Goal: Task Accomplishment & Management: Complete application form

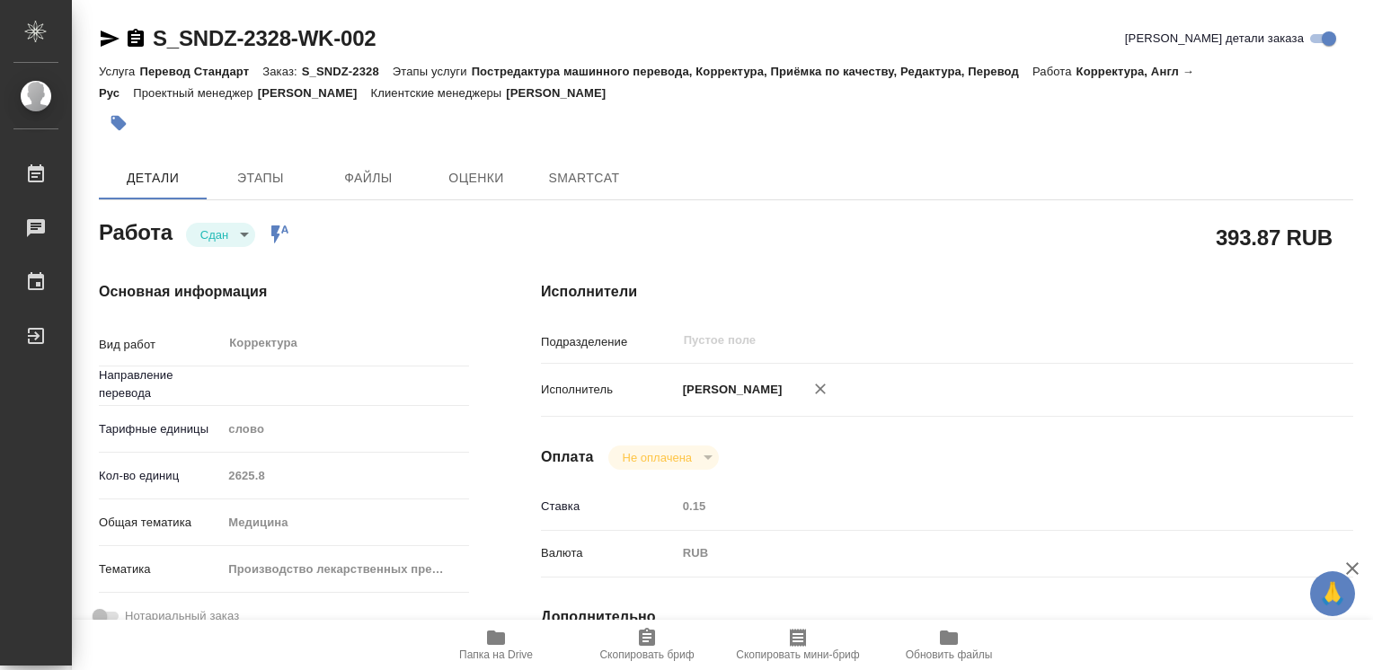
type textarea "x"
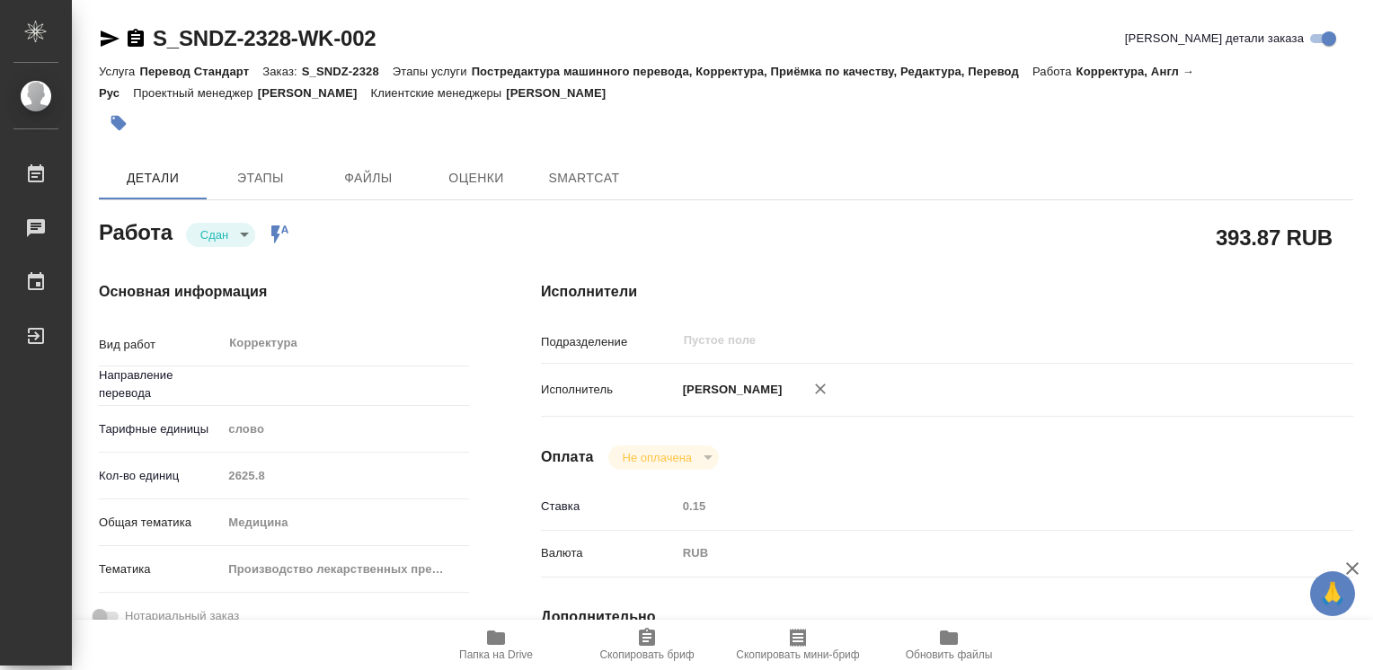
type textarea "x"
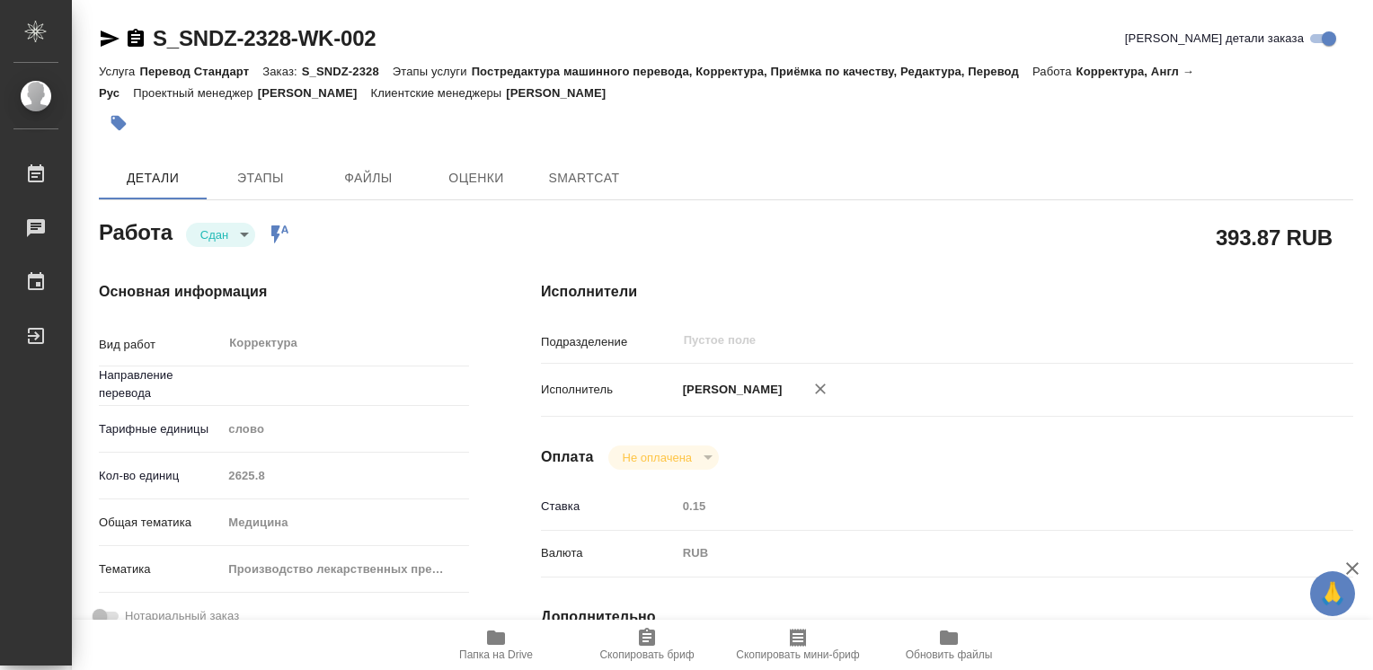
type textarea "x"
type input "англ-рус"
type textarea "x"
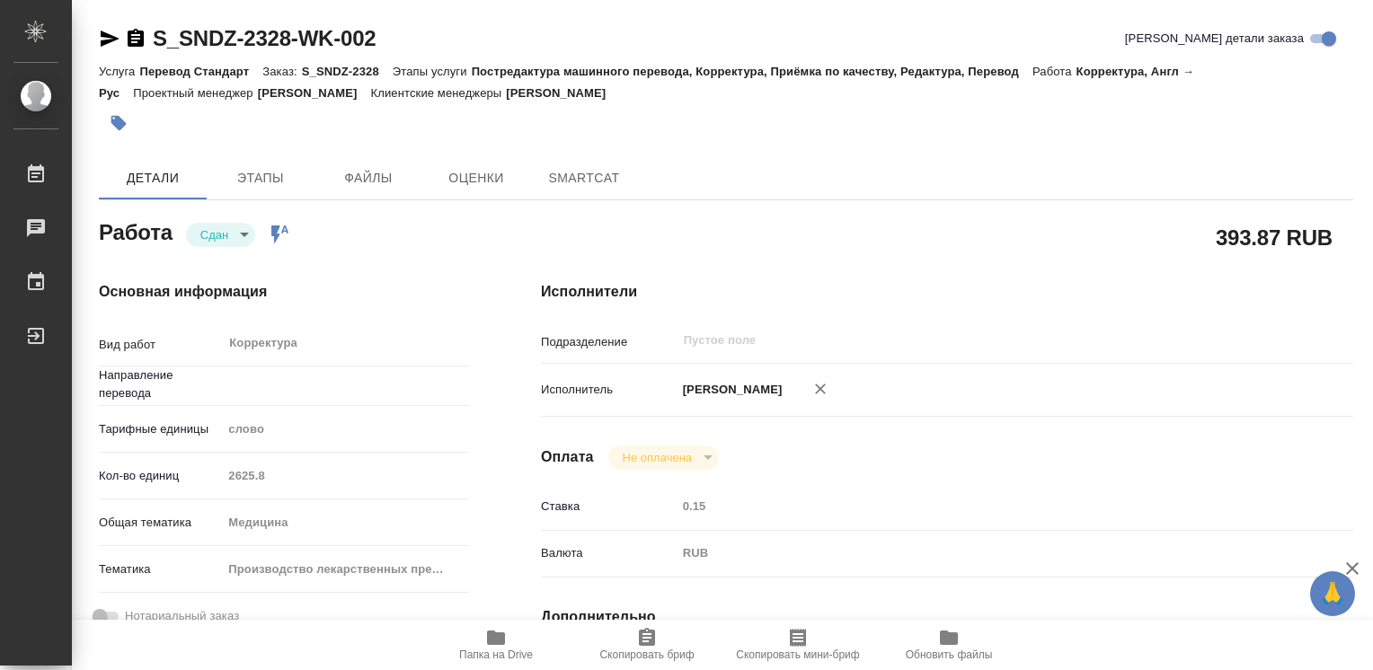
type textarea "x"
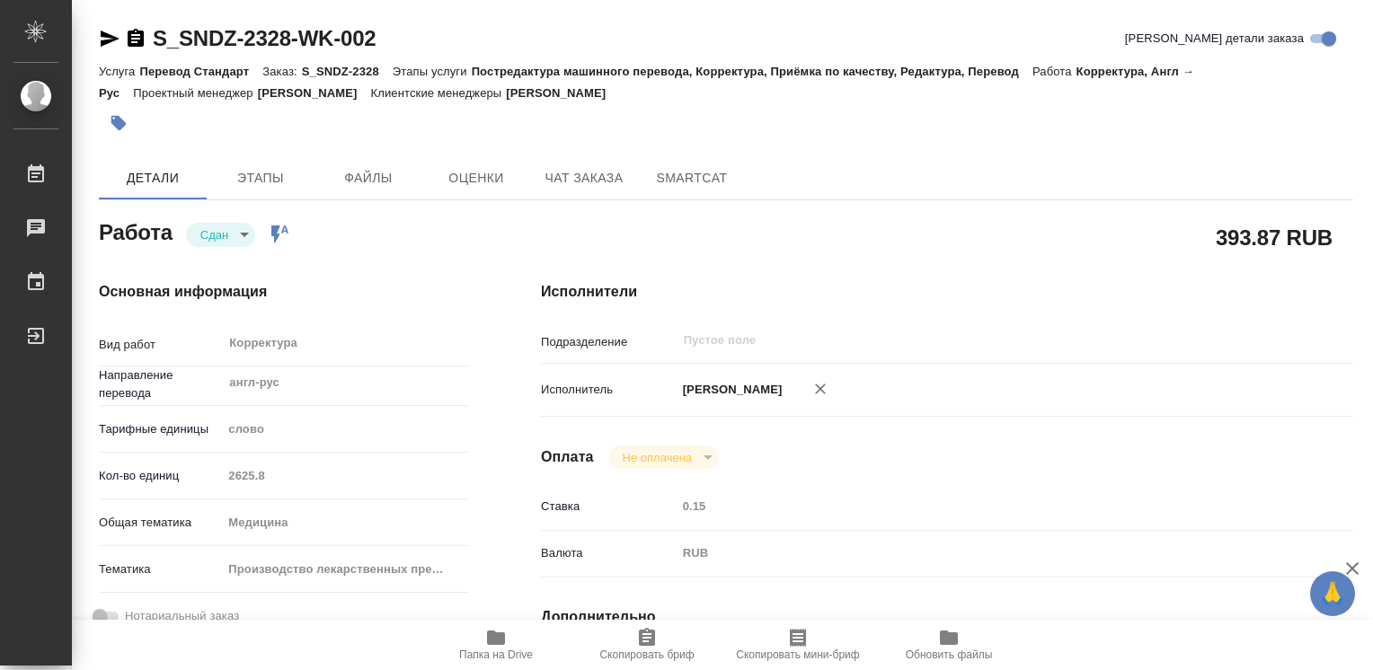
type textarea "x"
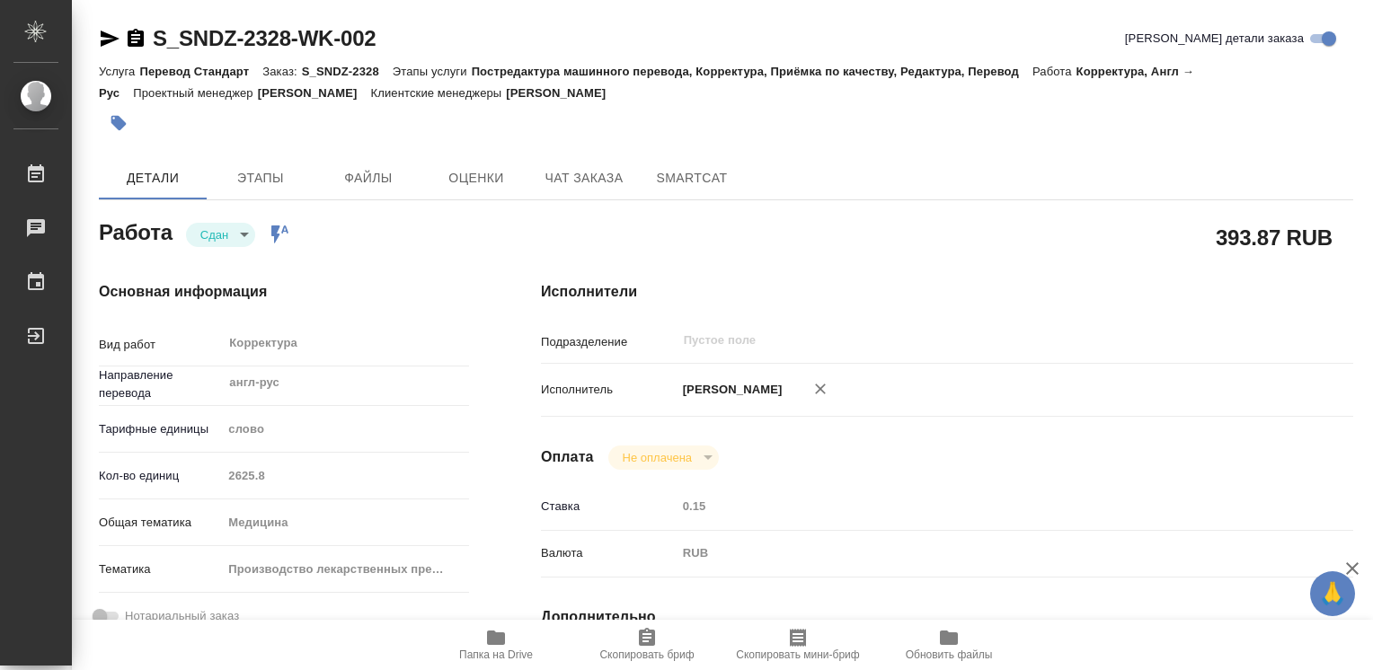
type textarea "x"
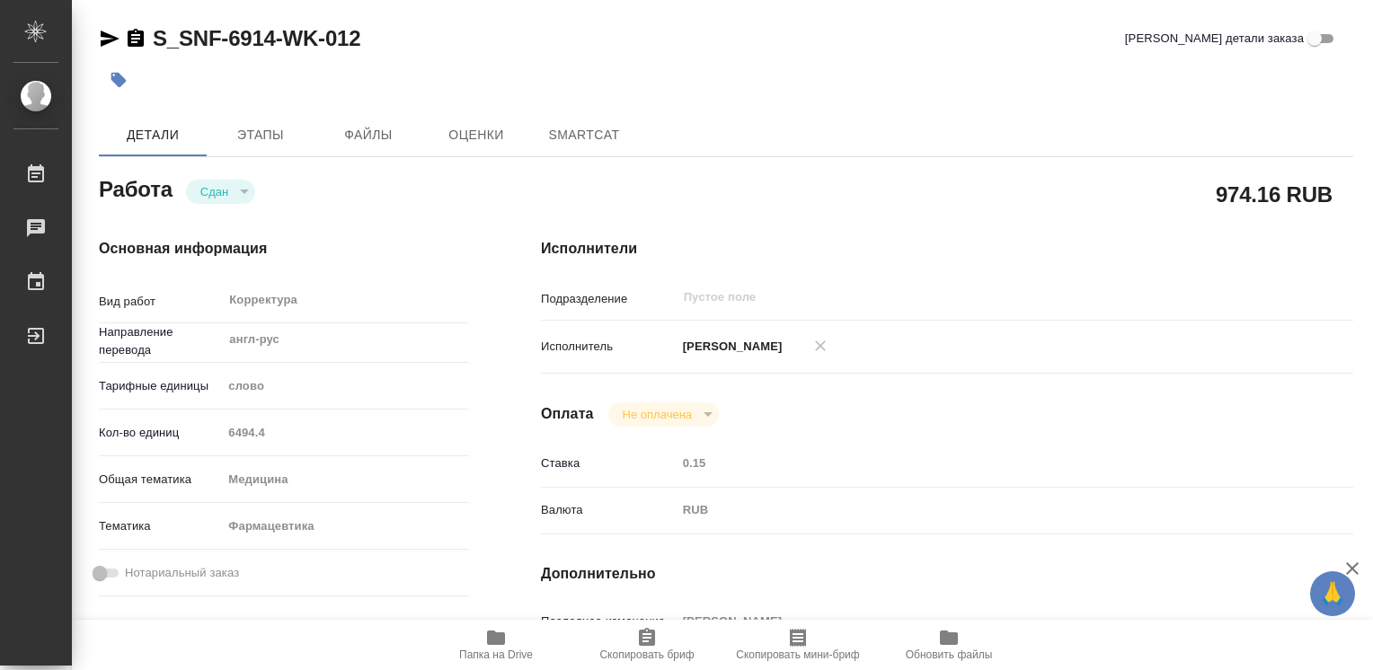
type textarea "x"
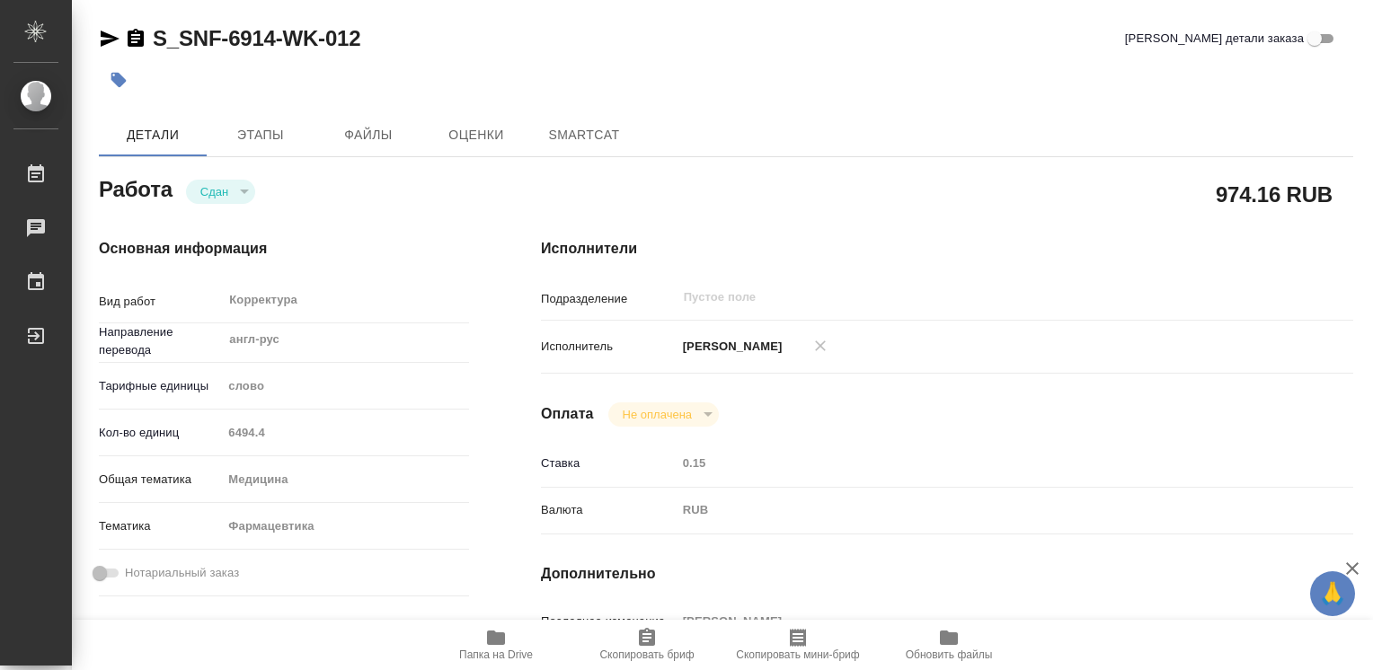
type textarea "x"
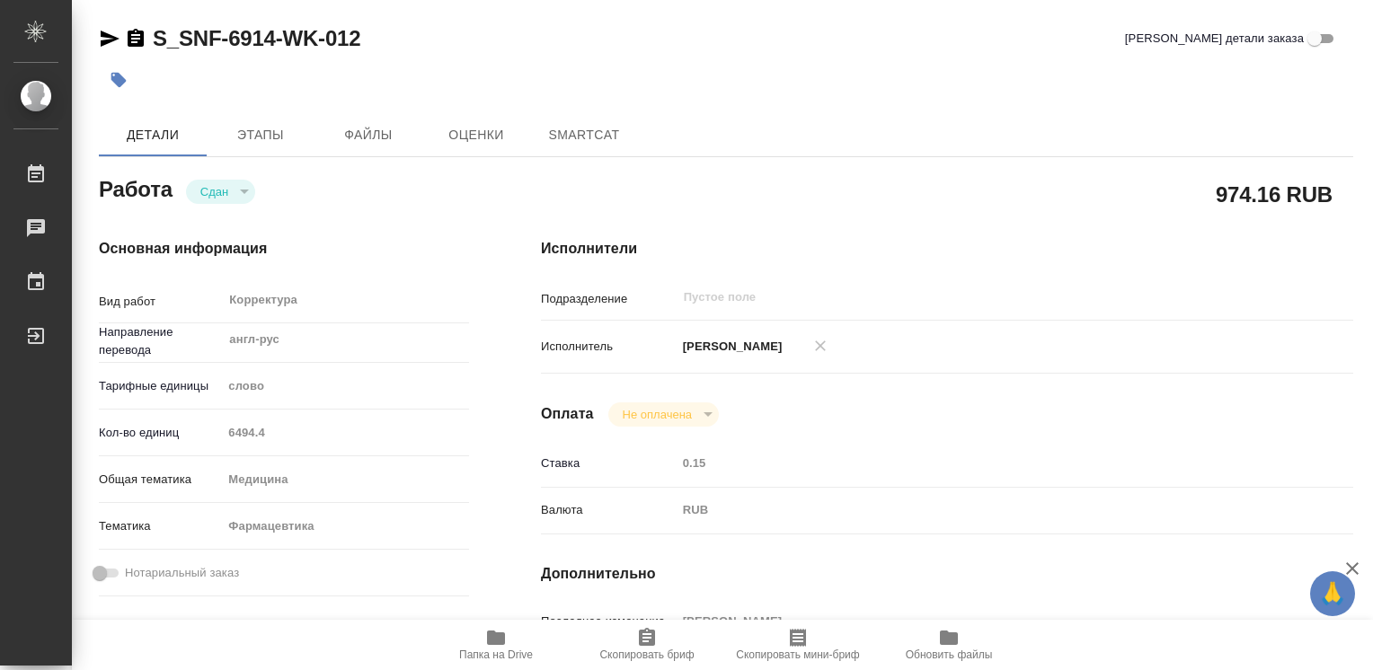
type textarea "x"
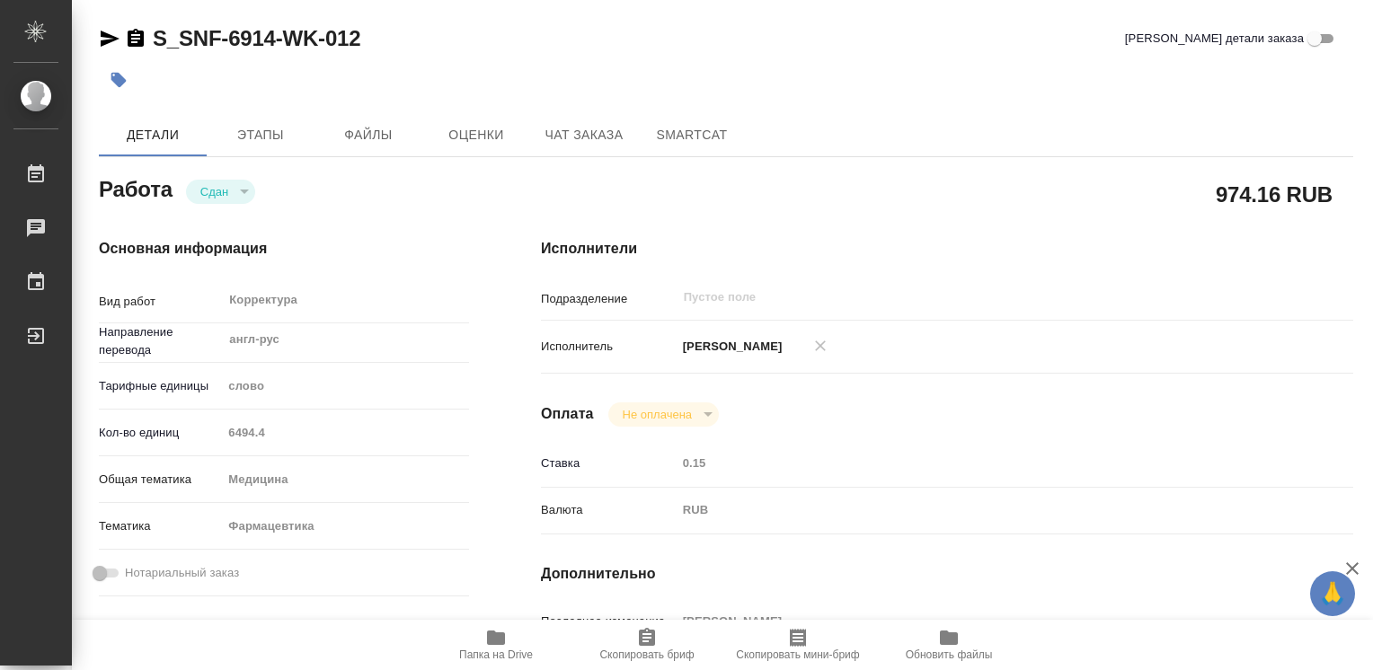
type textarea "x"
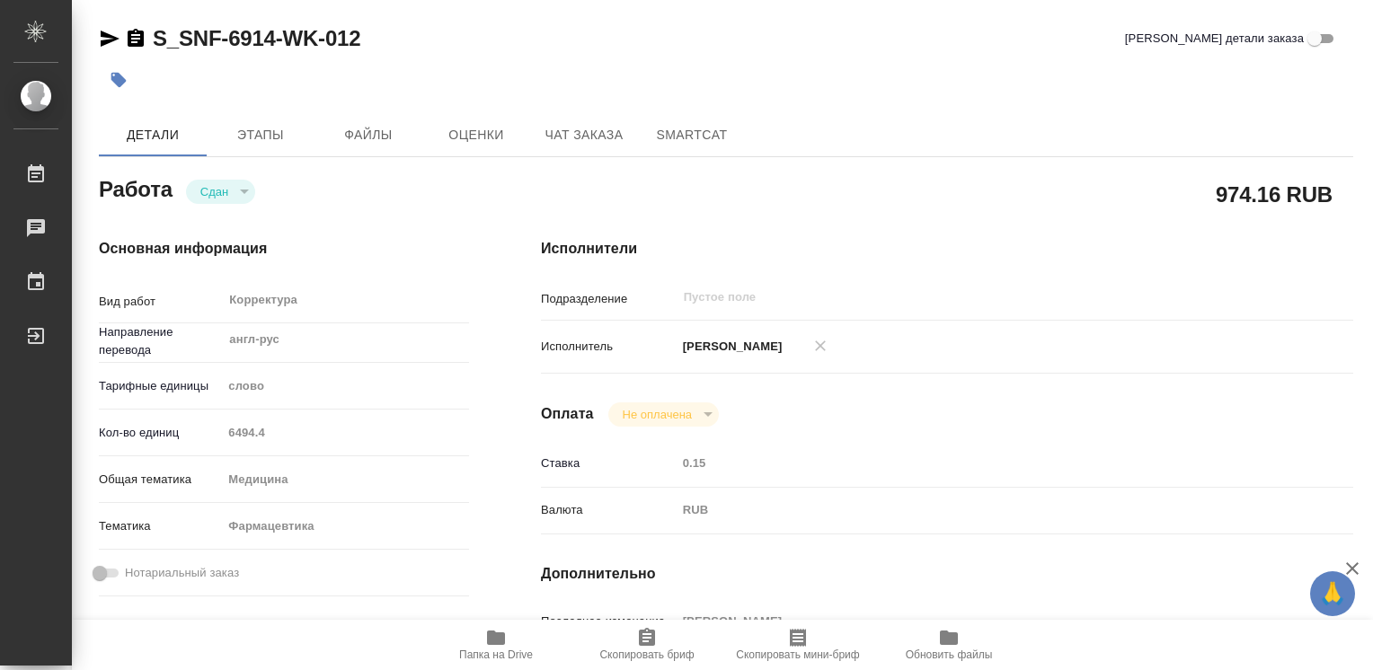
type textarea "x"
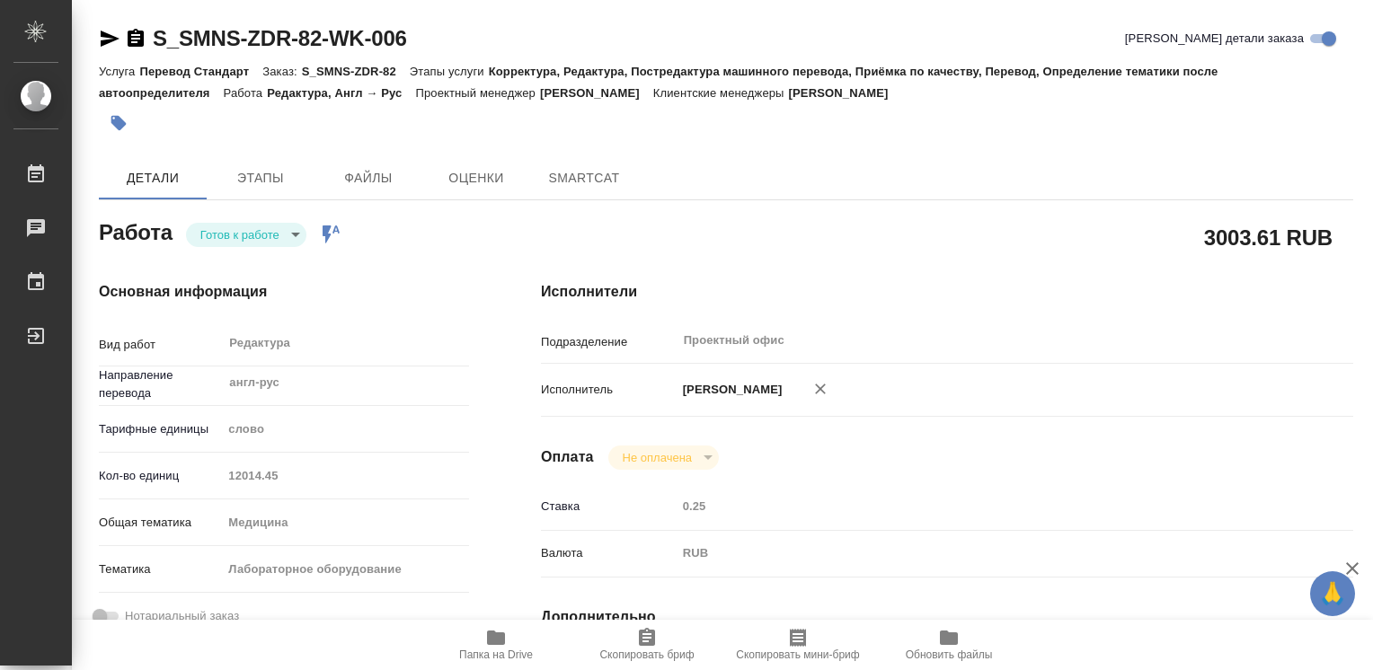
type textarea "x"
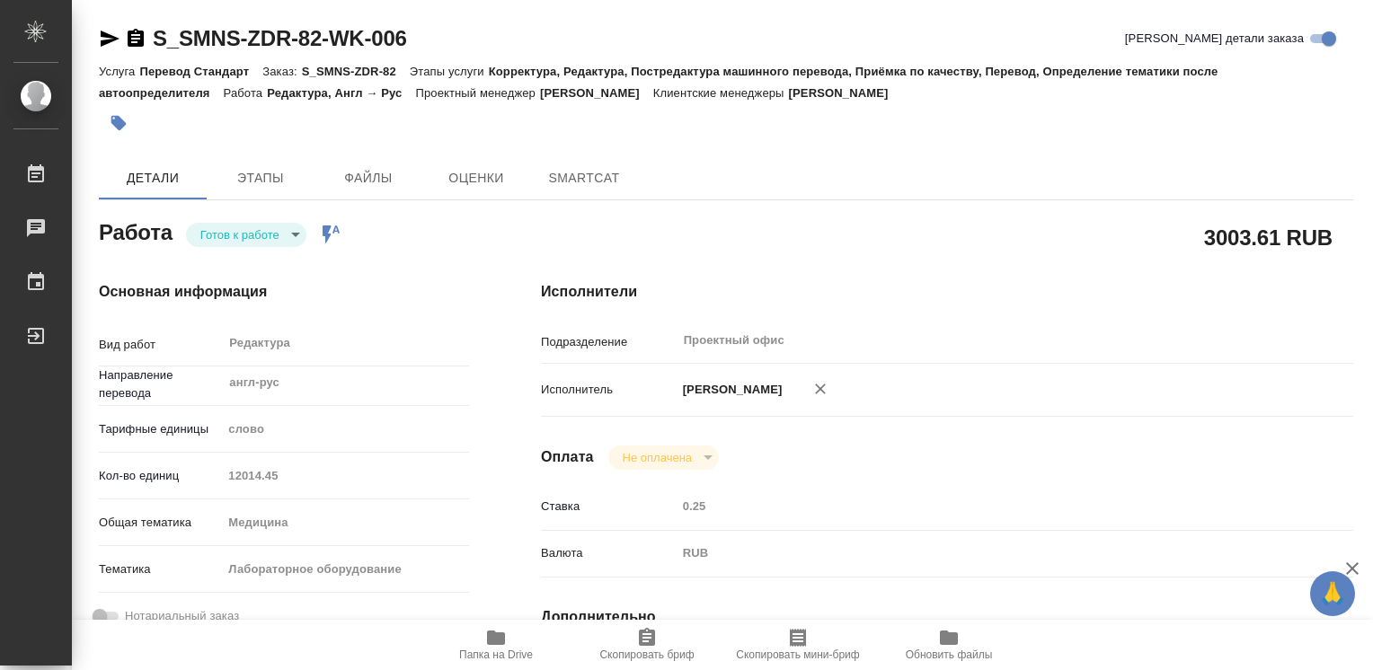
type textarea "x"
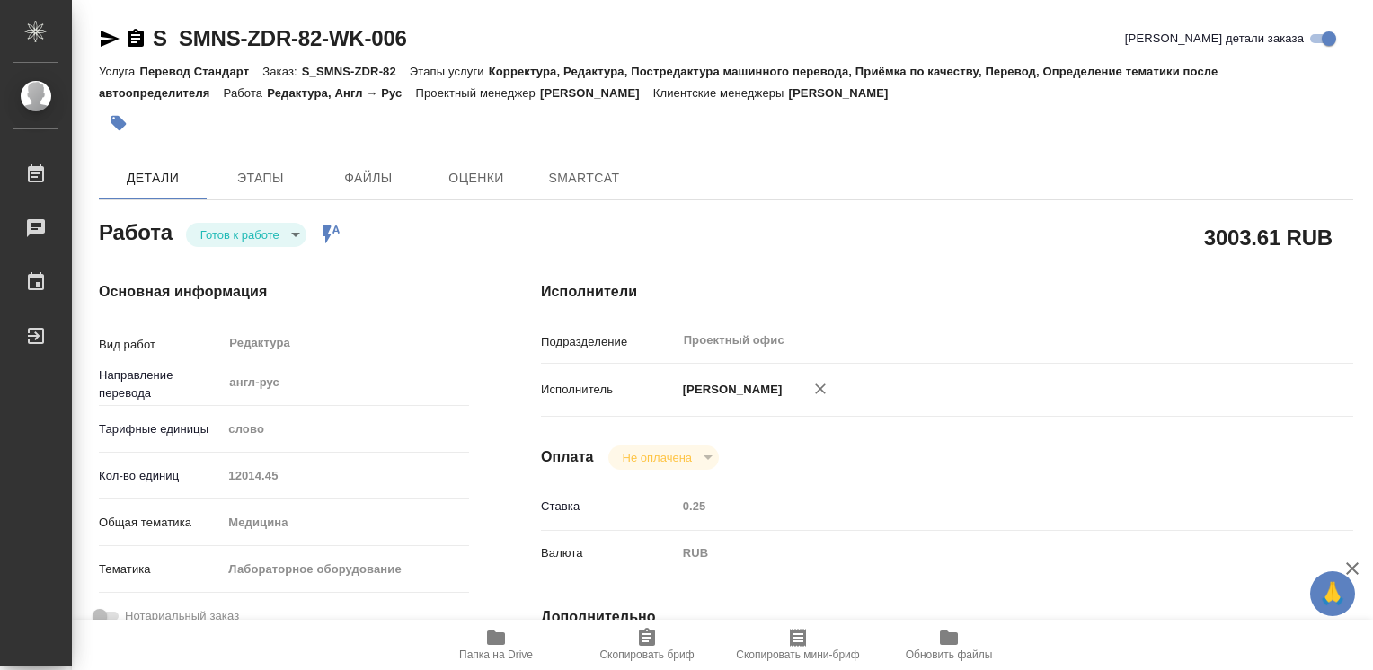
type textarea "x"
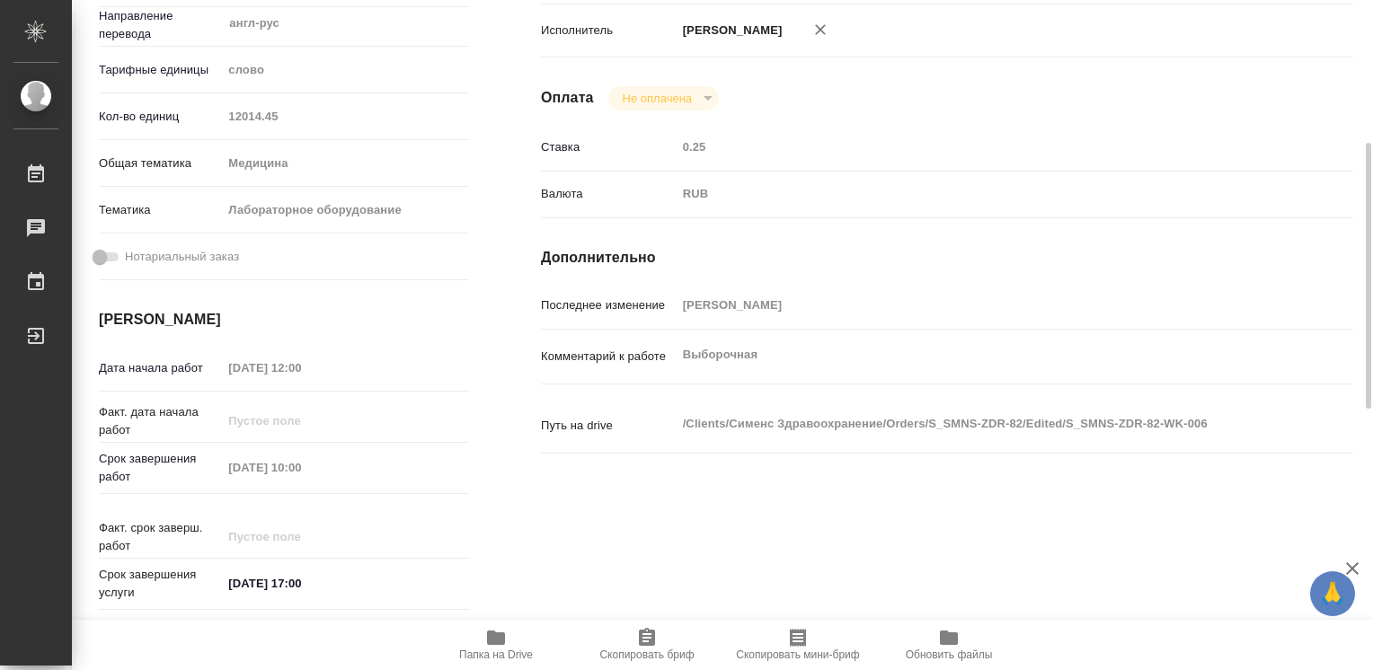
type textarea "x"
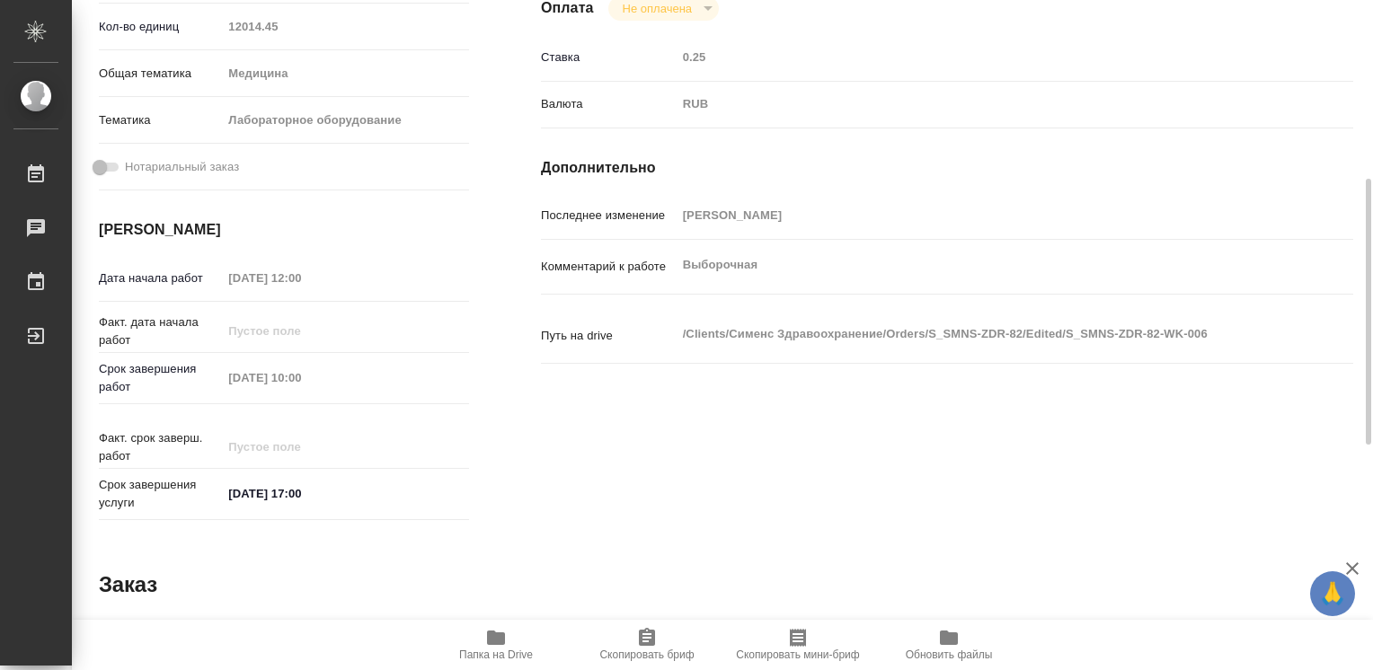
scroll to position [539, 0]
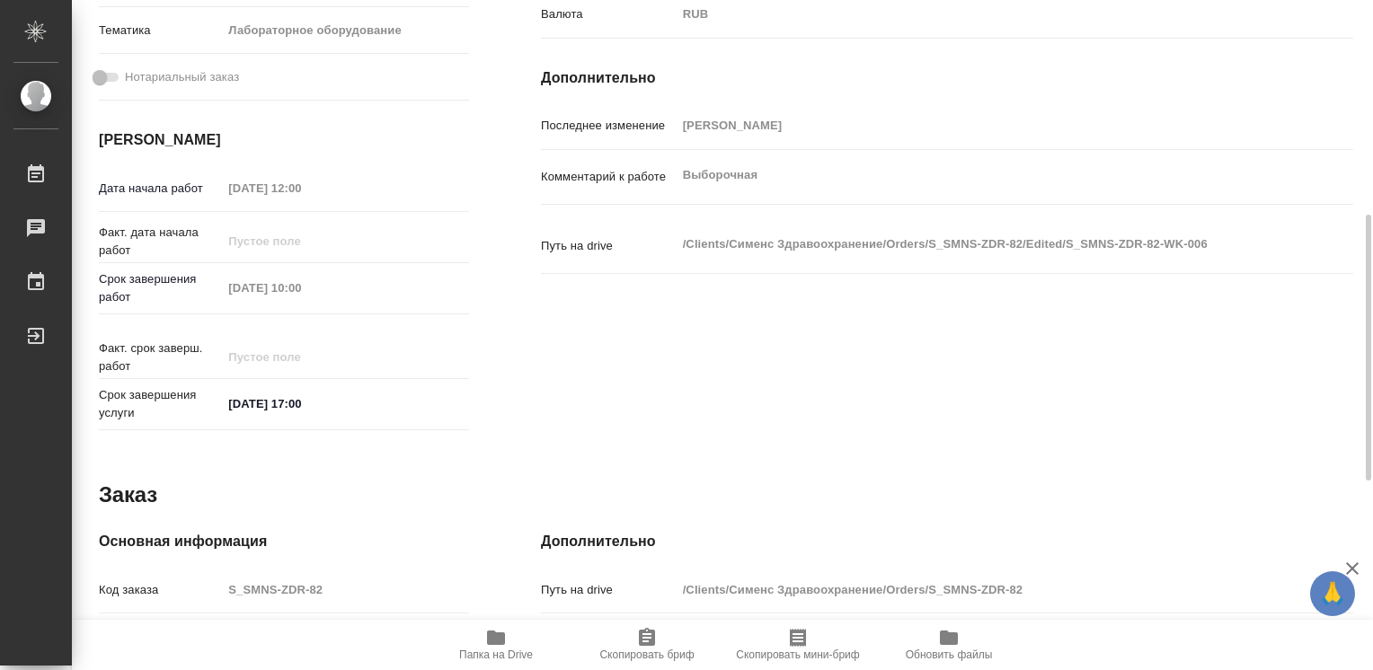
type textarea "x"
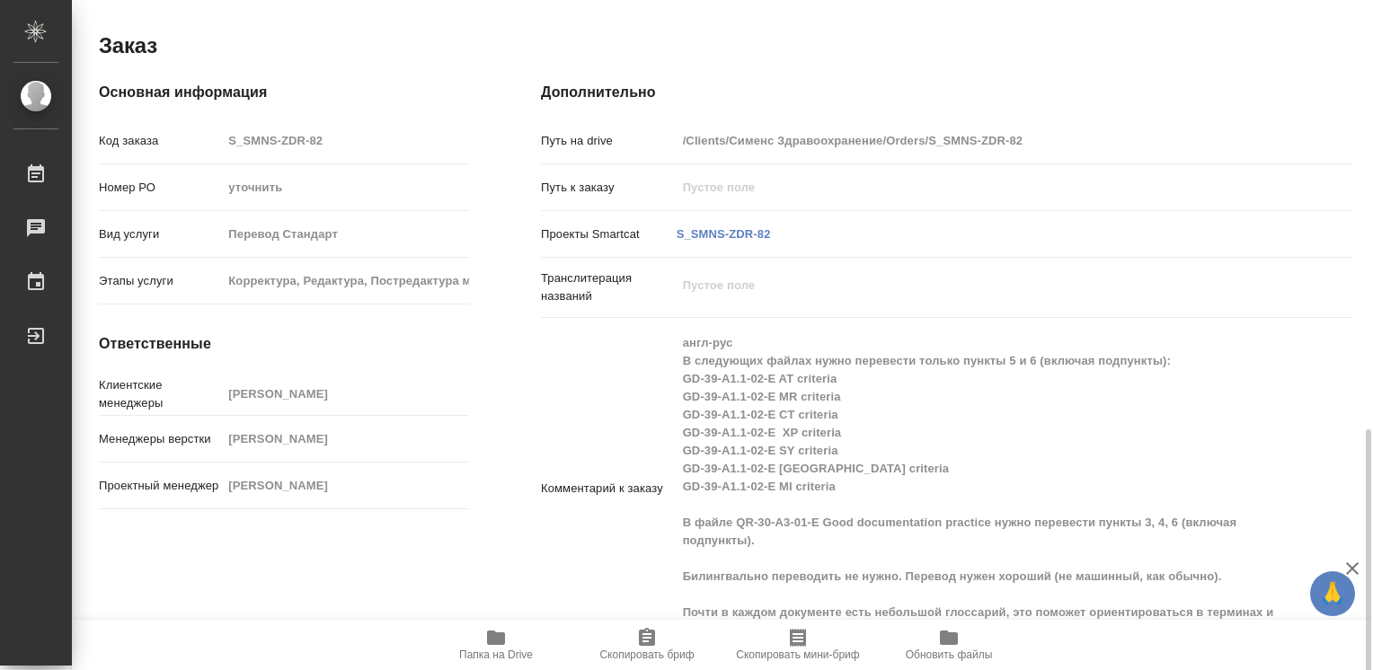
scroll to position [1014, 0]
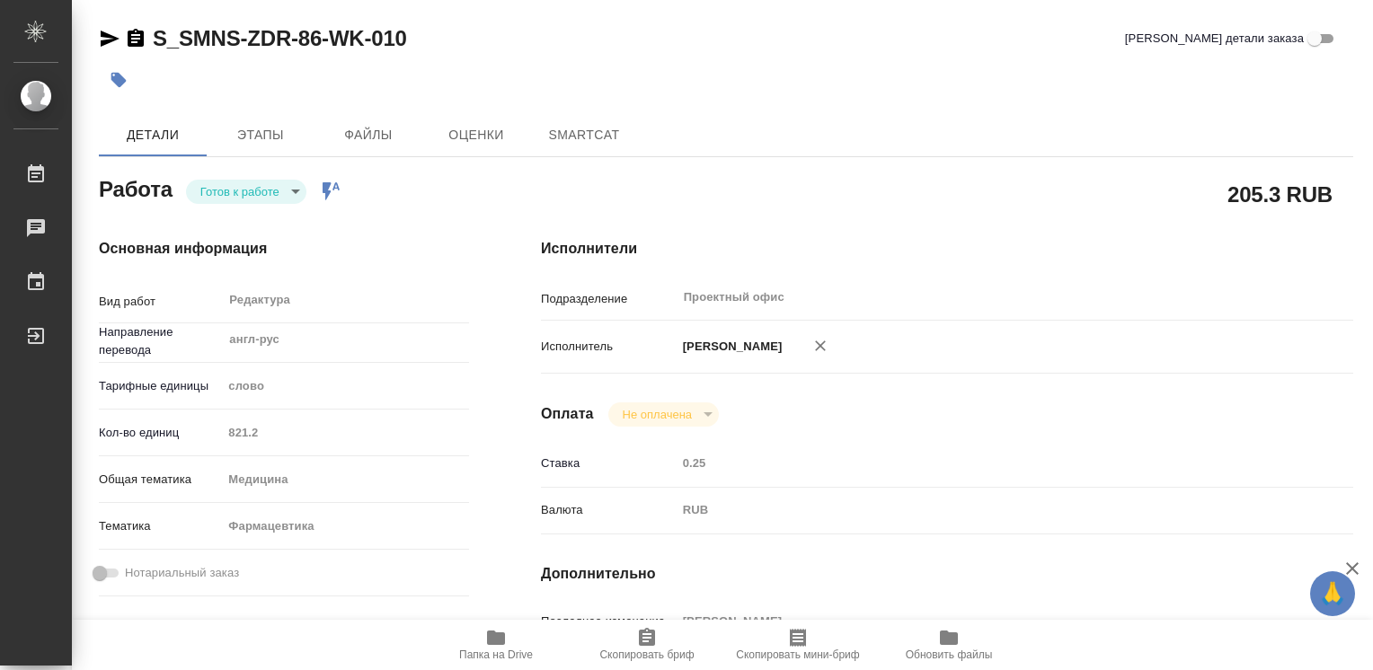
type textarea "x"
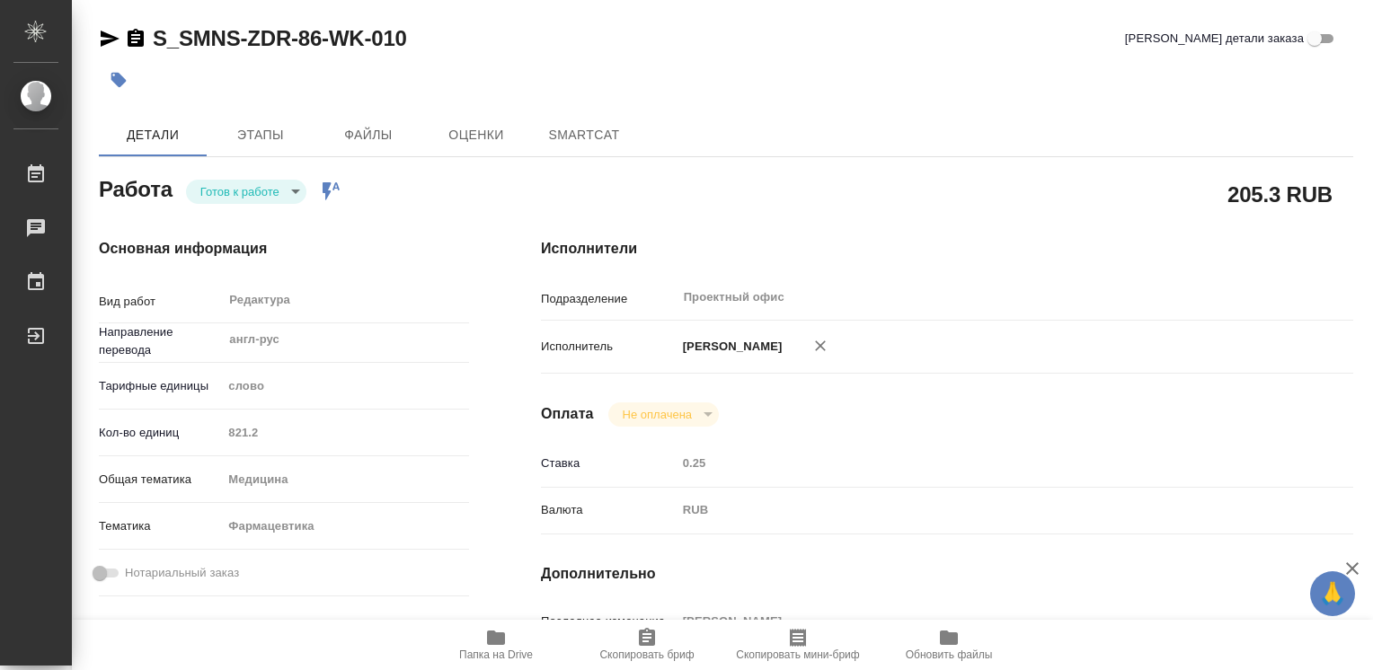
type textarea "x"
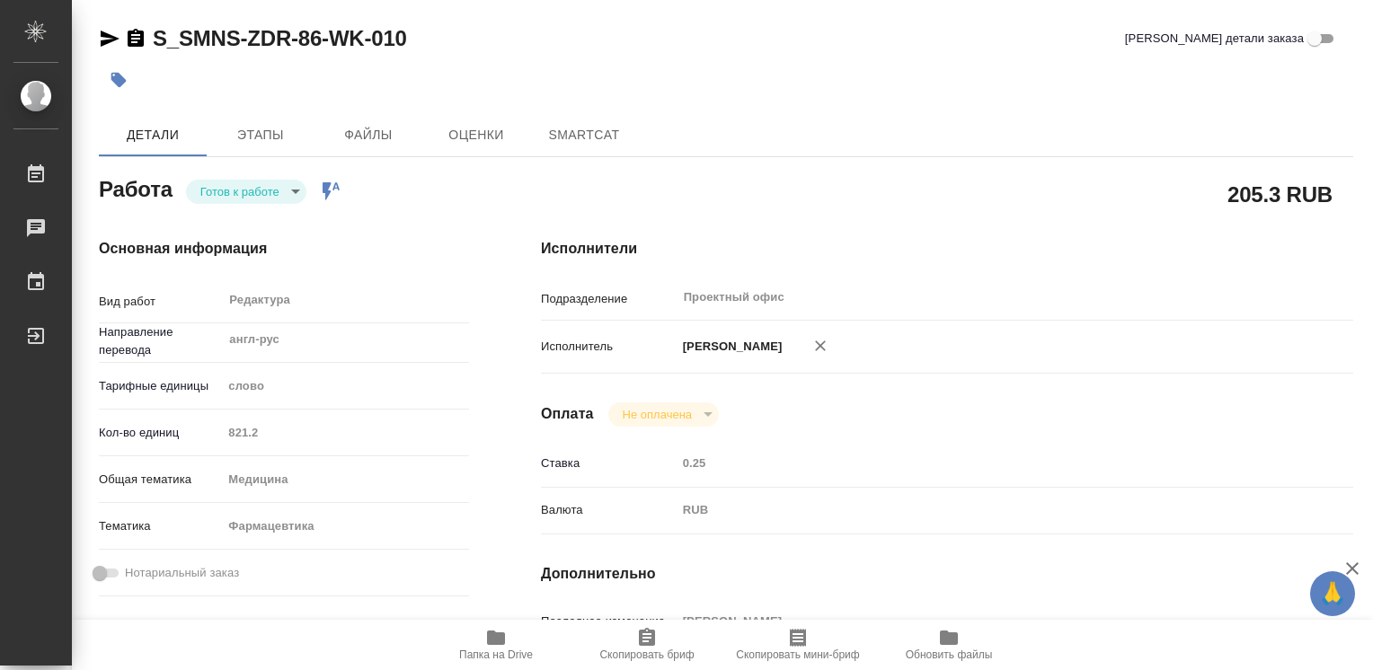
type textarea "x"
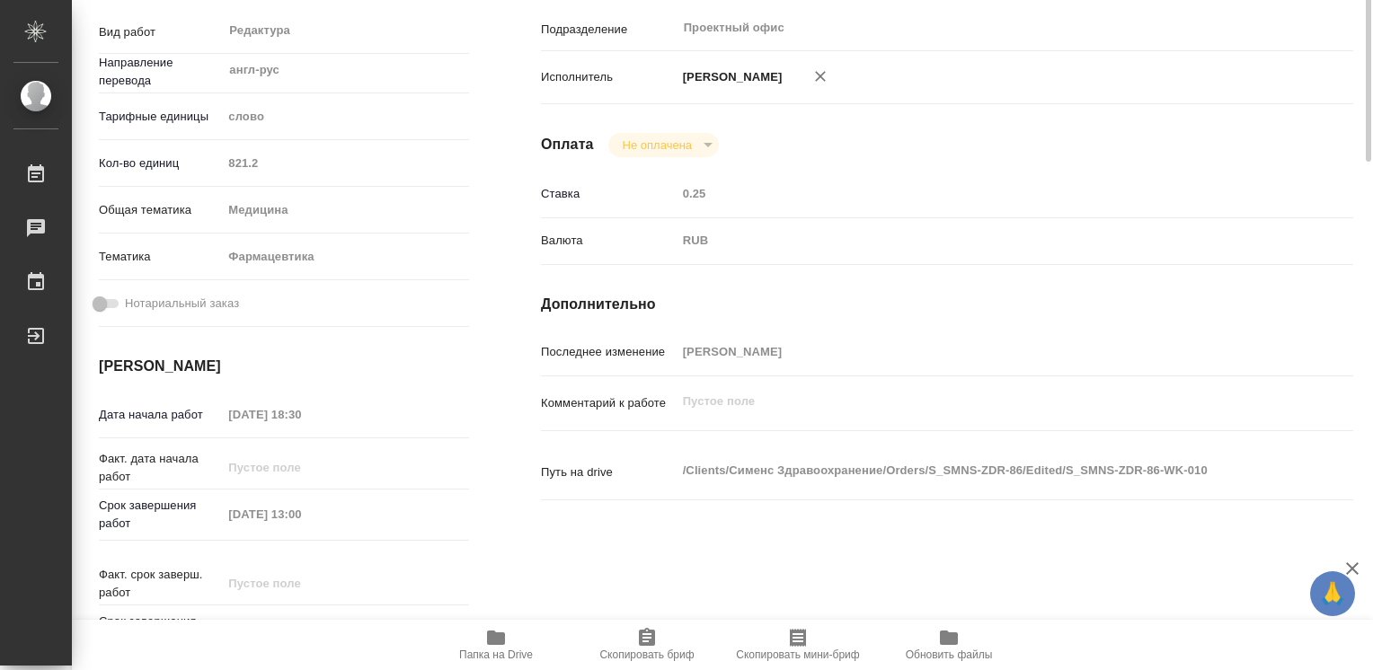
type textarea "x"
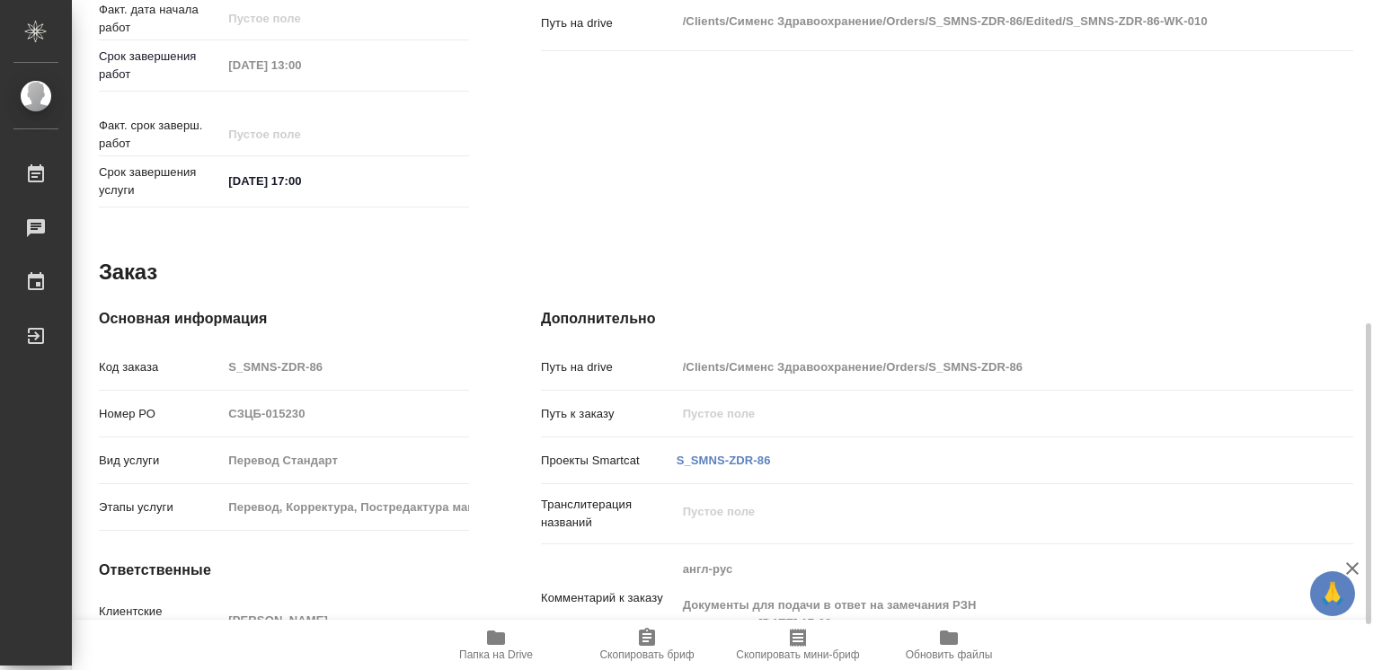
type textarea "x"
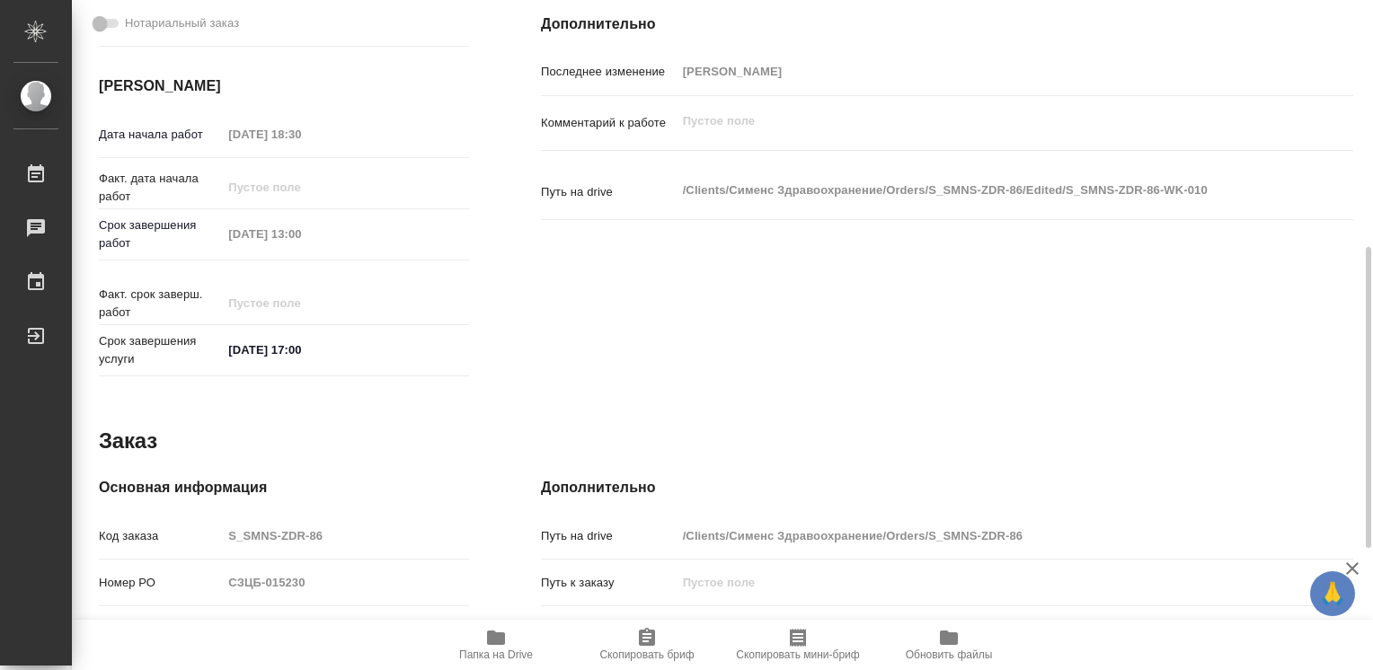
scroll to position [190, 0]
